Goal: Information Seeking & Learning: Find specific fact

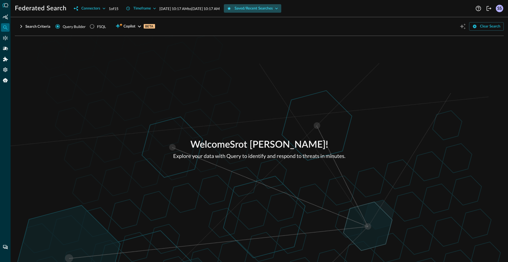
click at [271, 8] on div "Saved/Recent Searches" at bounding box center [253, 8] width 38 height 7
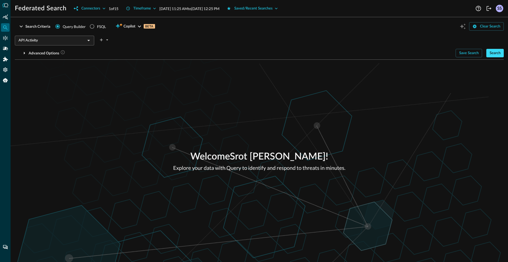
click at [492, 54] on div "Search" at bounding box center [494, 53] width 11 height 7
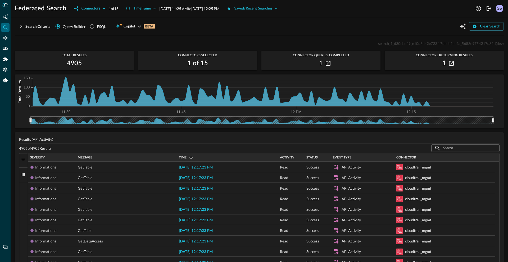
click at [395, 45] on span "search_1_d30ebe49_e10d3d42e723fc7dbda1ac4a_5683e9754217d81d" at bounding box center [436, 43] width 117 height 4
copy span "search_1_d30ebe49_e10d3d42e723fc7dbda1ac4a_5683e9754217d81d"
click at [30, 25] on div "Search Criteria" at bounding box center [37, 26] width 25 height 7
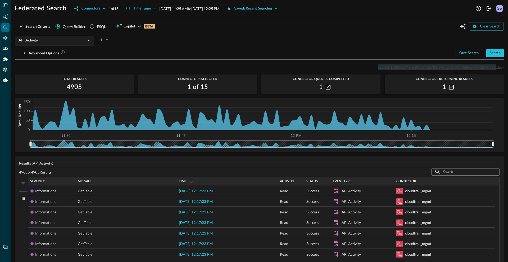
click at [259, 7] on div "Saved/Recent Searches" at bounding box center [253, 8] width 38 height 7
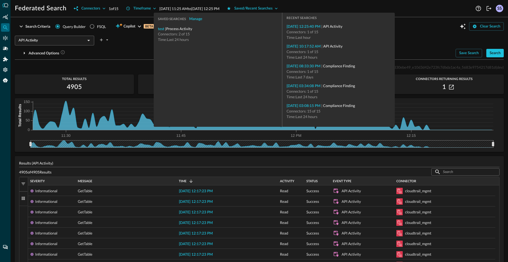
click at [416, 34] on div "API Activity ​" at bounding box center [259, 39] width 489 height 11
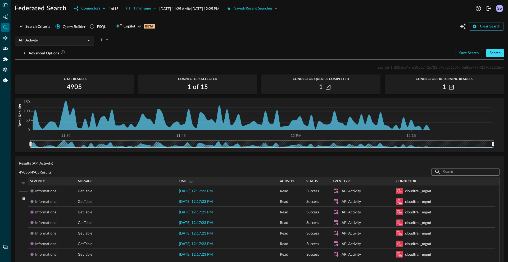
click at [489, 54] on div "Search" at bounding box center [494, 53] width 11 height 7
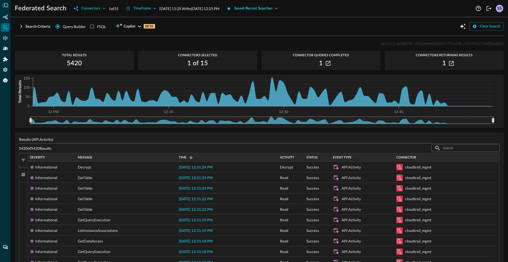
click at [272, 9] on div "Saved/Recent Searches" at bounding box center [253, 8] width 38 height 7
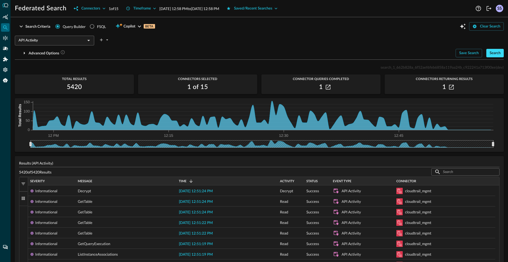
click at [492, 52] on div "Search" at bounding box center [494, 53] width 11 height 7
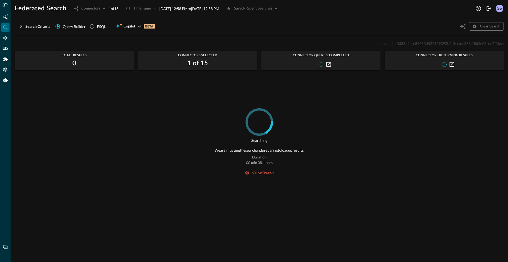
click at [410, 45] on span "search_1_40338d2b_e89053d424139392b2c8ccbe_568ef8d2e08cdd7f" at bounding box center [437, 43] width 117 height 4
copy span "search_1_40338d2b_e89053d424139392b2c8ccbe_568ef8d2e08cdd7f"
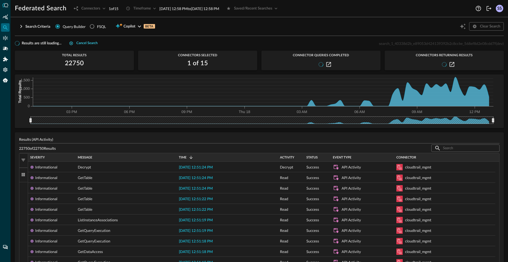
click at [77, 41] on div "Cancel search" at bounding box center [86, 43] width 21 height 6
